Goal: Information Seeking & Learning: Learn about a topic

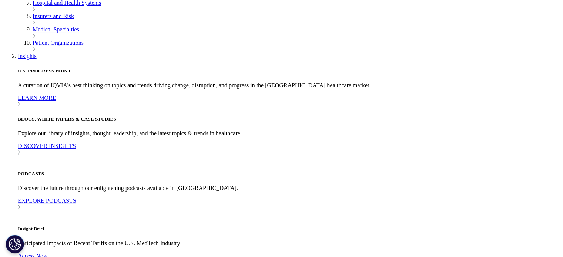
scroll to position [300, 0]
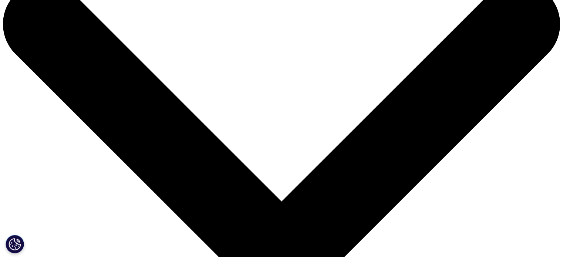
scroll to position [74, 0]
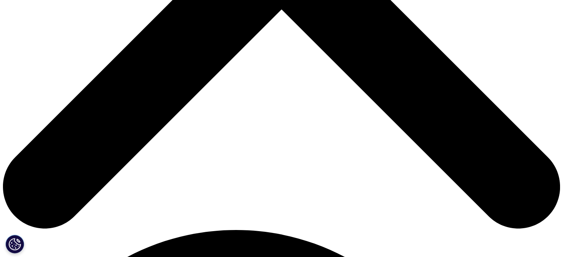
scroll to position [340, 0]
